Goal: Task Accomplishment & Management: Complete application form

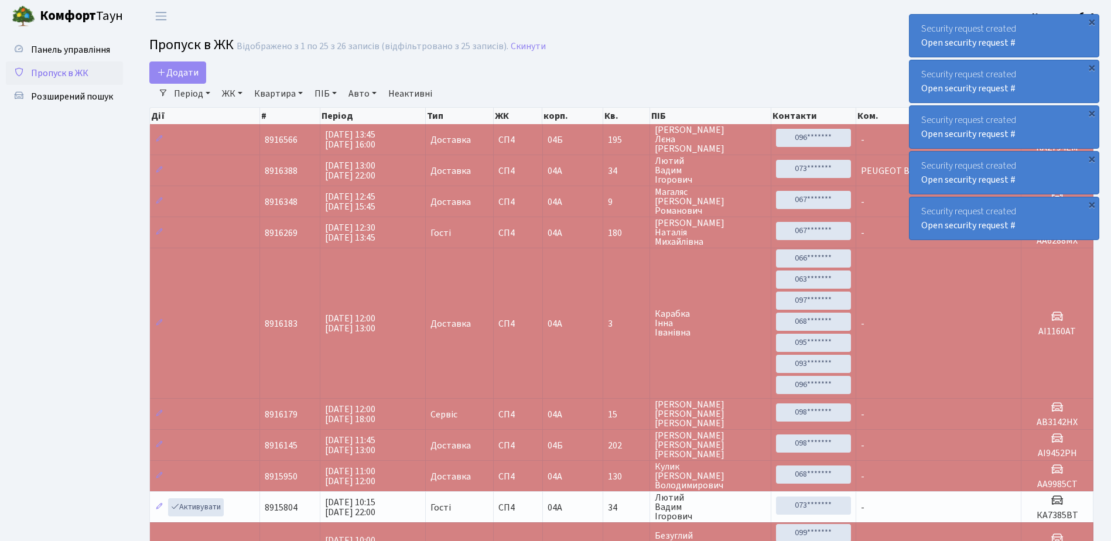
select select "25"
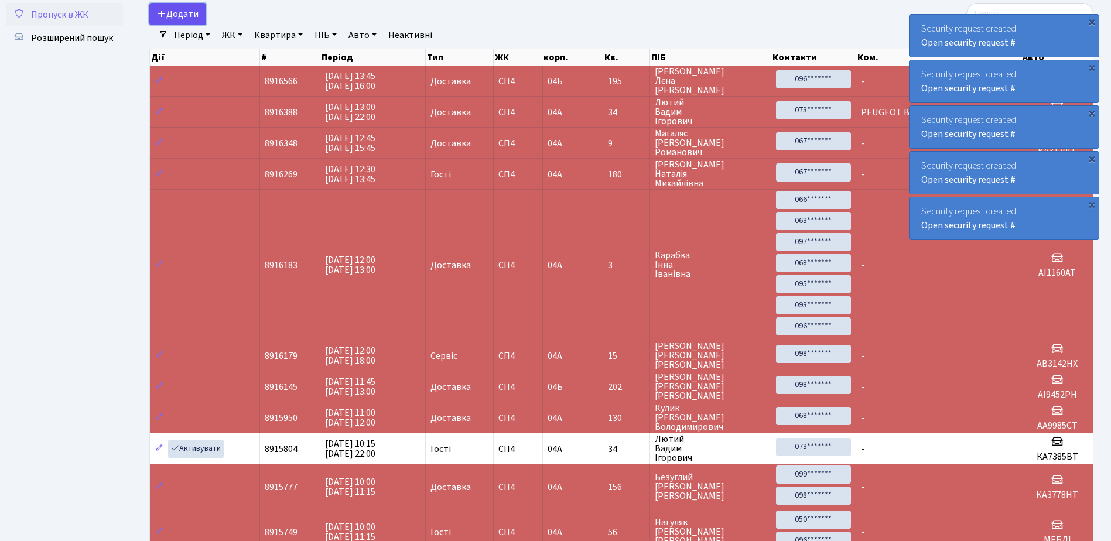
click at [173, 13] on span "Додати" at bounding box center [178, 14] width 42 height 13
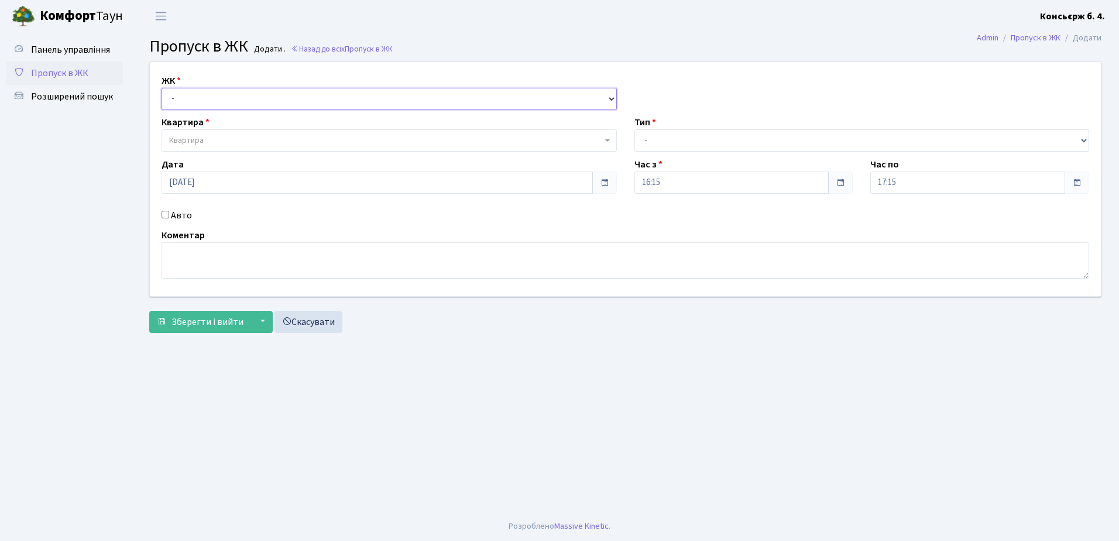
click at [179, 92] on select "- СП4, Столичне шосе, 5" at bounding box center [389, 99] width 455 height 22
select select "325"
click at [162, 88] on select "- СП4, Столичне шосе, 5" at bounding box center [389, 99] width 455 height 22
select select
click at [194, 139] on span "Квартира" at bounding box center [186, 141] width 35 height 12
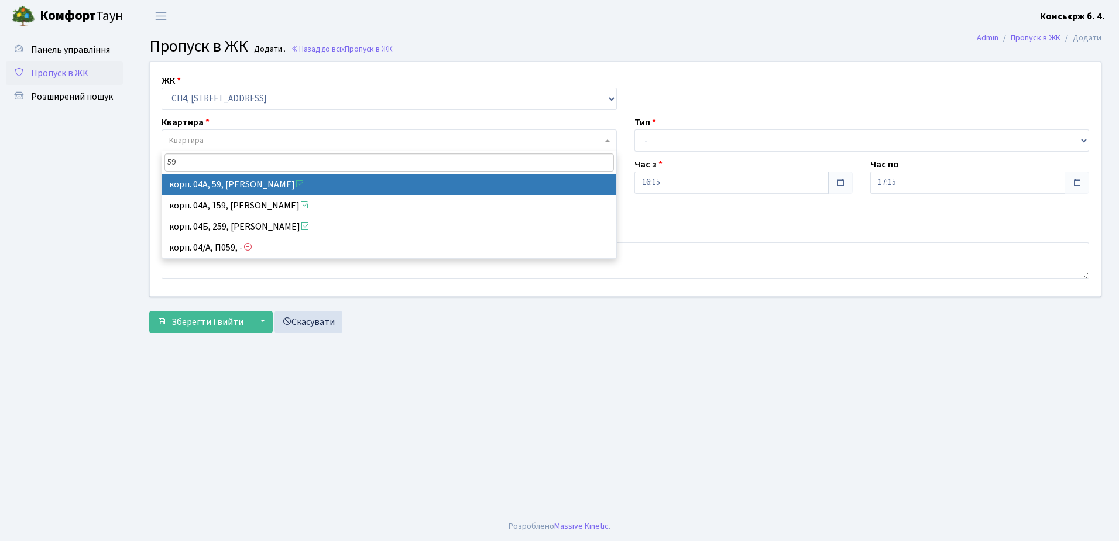
type input "59"
select select "21087"
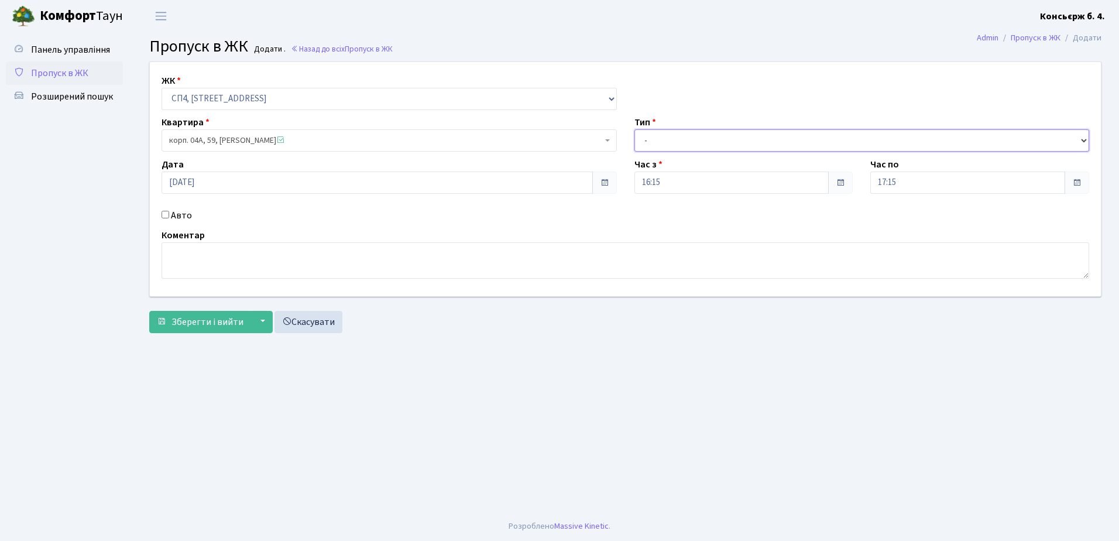
click at [662, 137] on select "- Доставка Таксі Гості Сервіс" at bounding box center [862, 140] width 455 height 22
select select "1"
click at [635, 129] on select "- Доставка Таксі Гості Сервіс" at bounding box center [862, 140] width 455 height 22
click at [165, 214] on input "Авто" at bounding box center [166, 215] width 8 height 8
checkbox input "true"
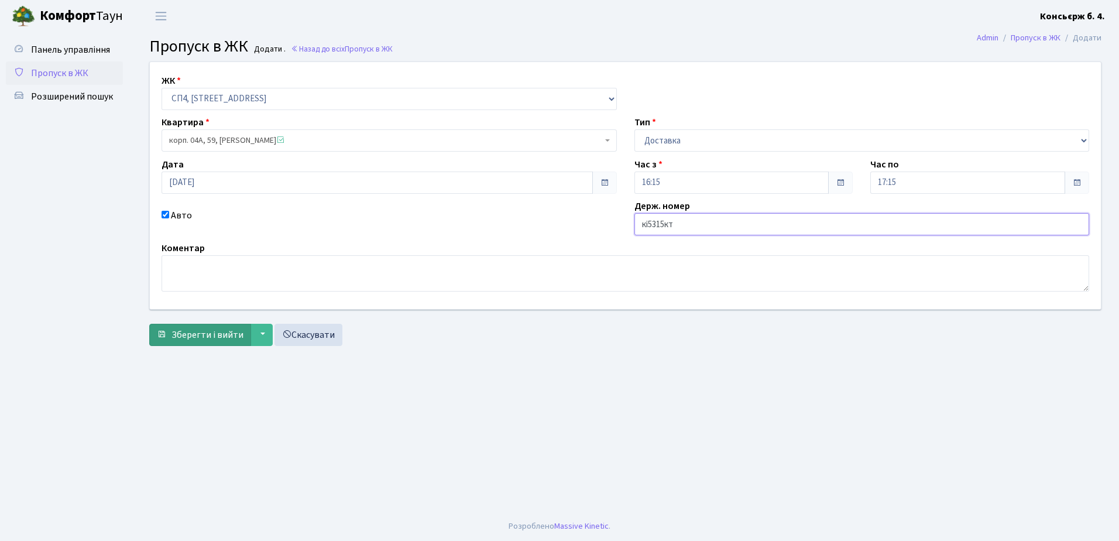
type input "кі5315кт"
click at [203, 334] on span "Зберегти і вийти" at bounding box center [208, 334] width 72 height 13
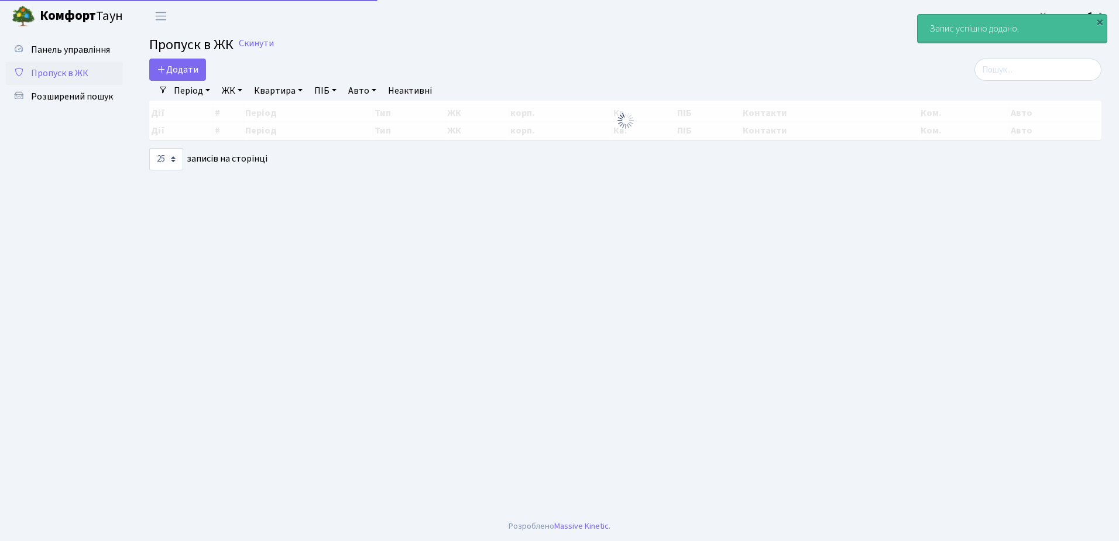
select select "25"
